Goal: Complete application form: Complete application form

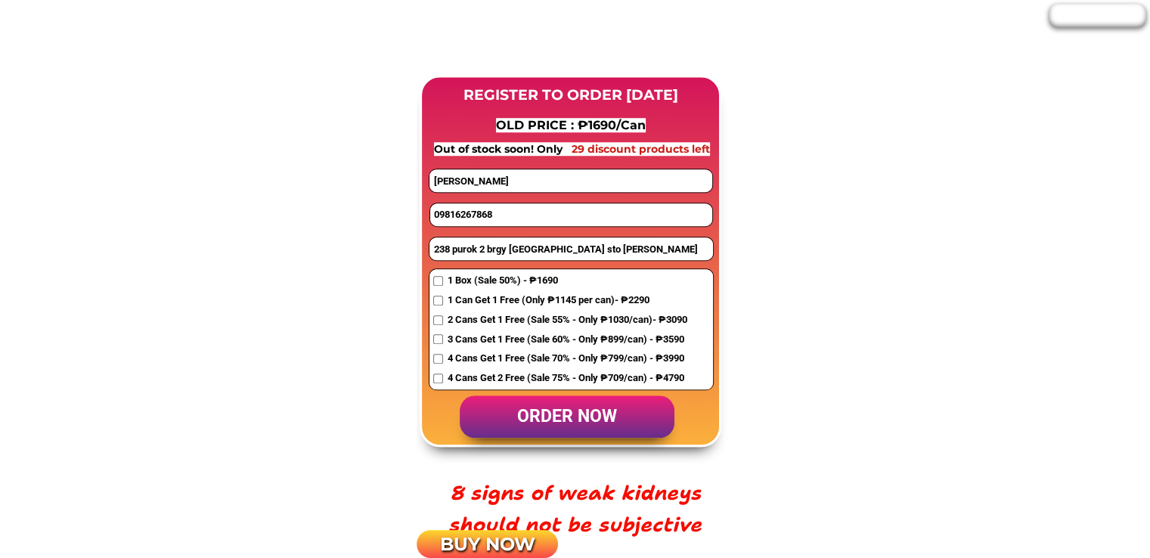
scroll to position [1209, 0]
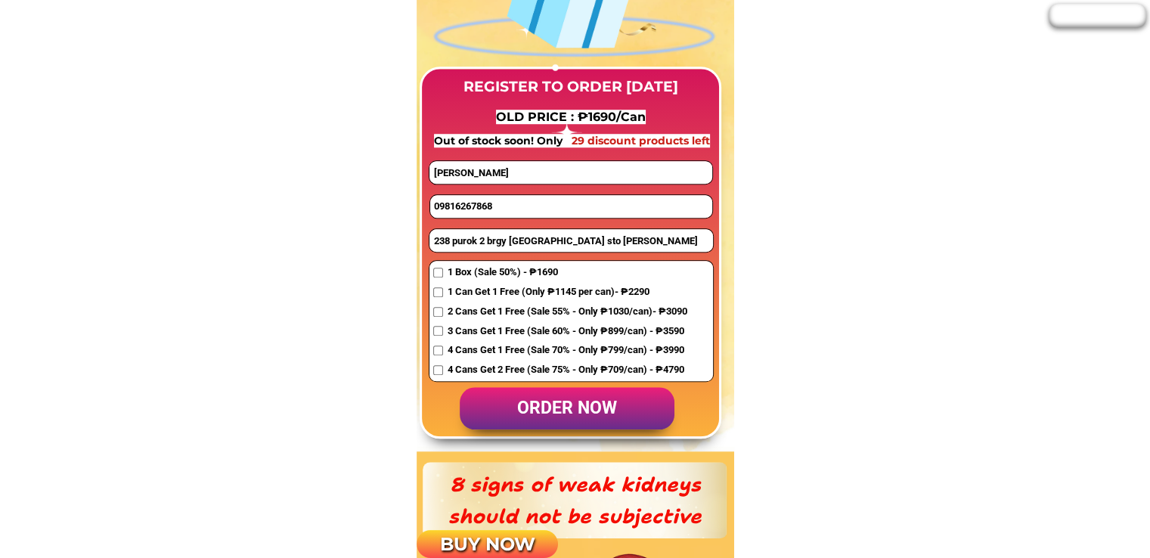
click at [492, 212] on input "09816267868" at bounding box center [571, 206] width 282 height 23
paste input "906538459"
type input "09906538459"
drag, startPoint x: 561, startPoint y: 175, endPoint x: 261, endPoint y: 178, distance: 300.1
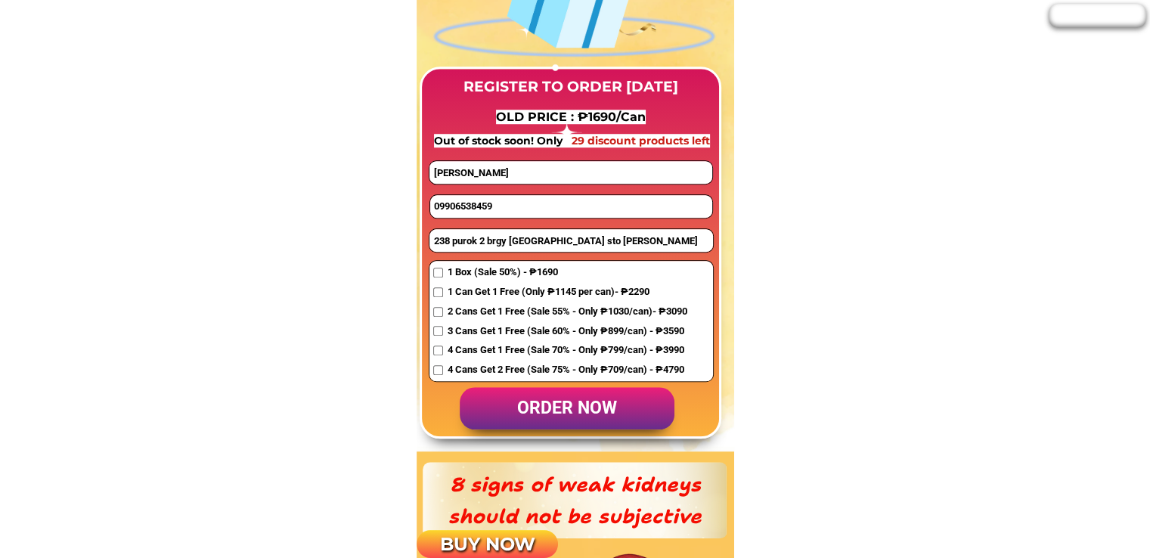
paste input "[PERSON_NAME]"
type input "[PERSON_NAME]"
